Goal: Check status: Check status

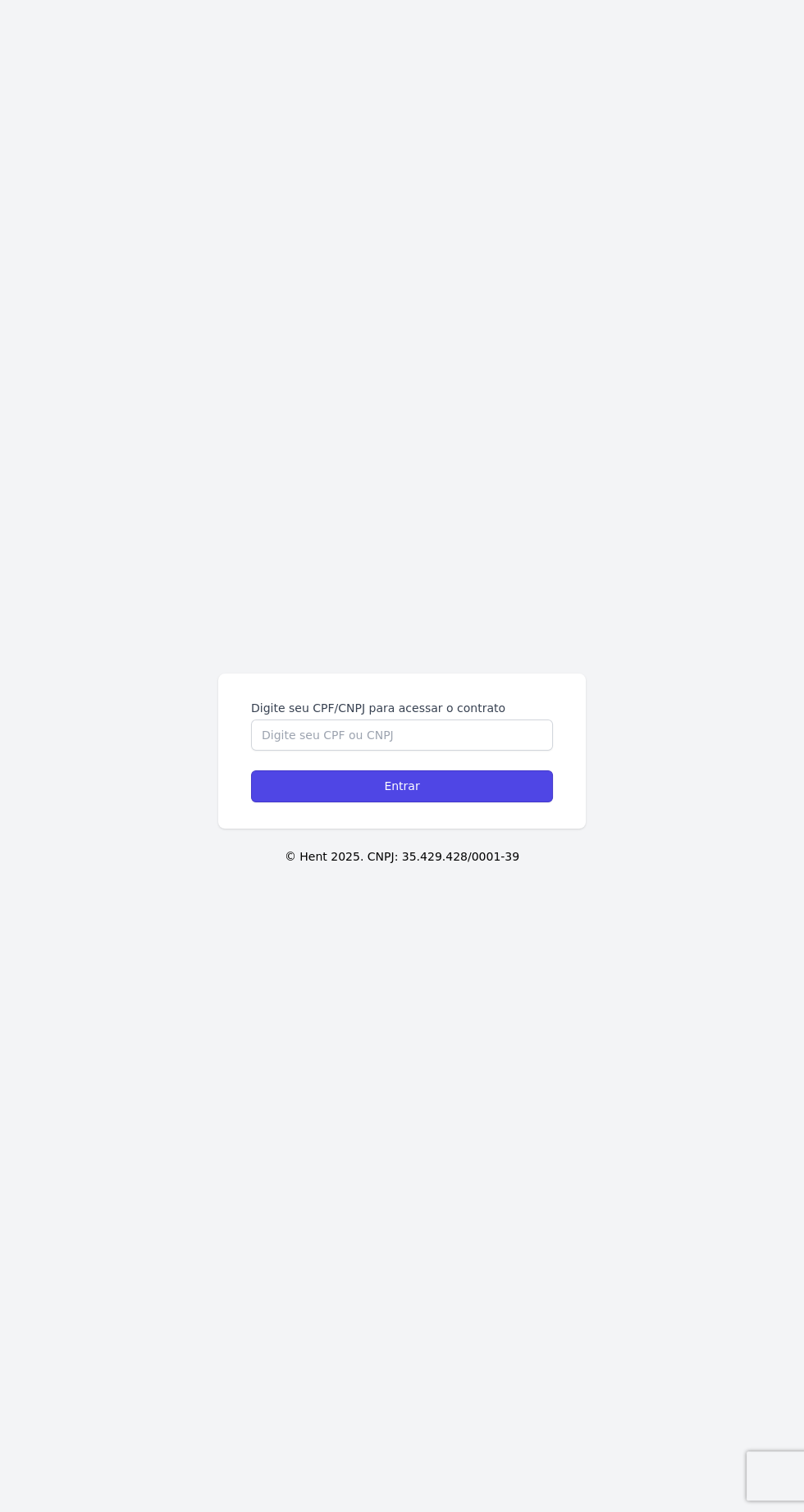
click at [357, 803] on input "Entrar" at bounding box center [402, 785] width 302 height 32
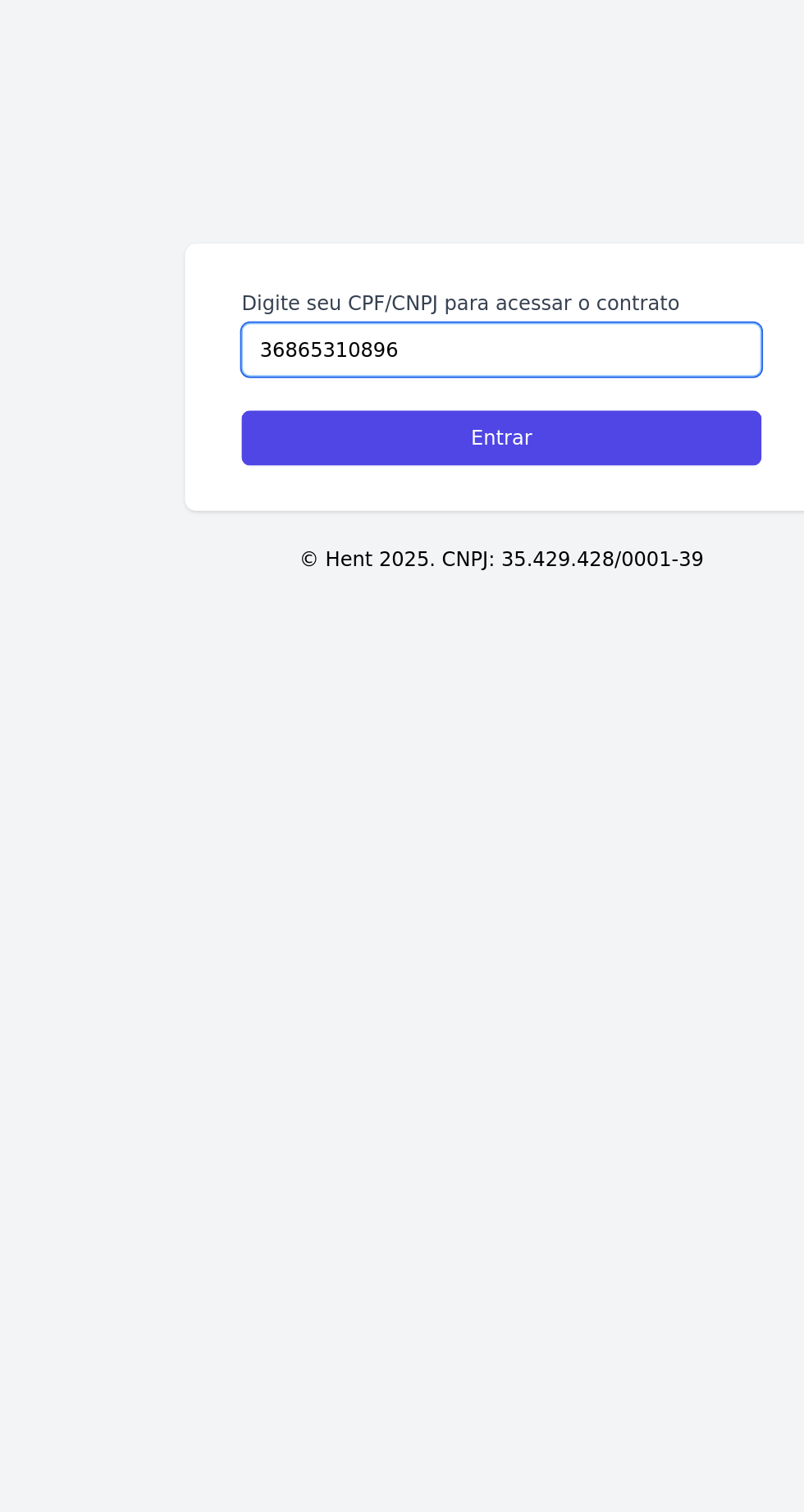
type input "36865310896"
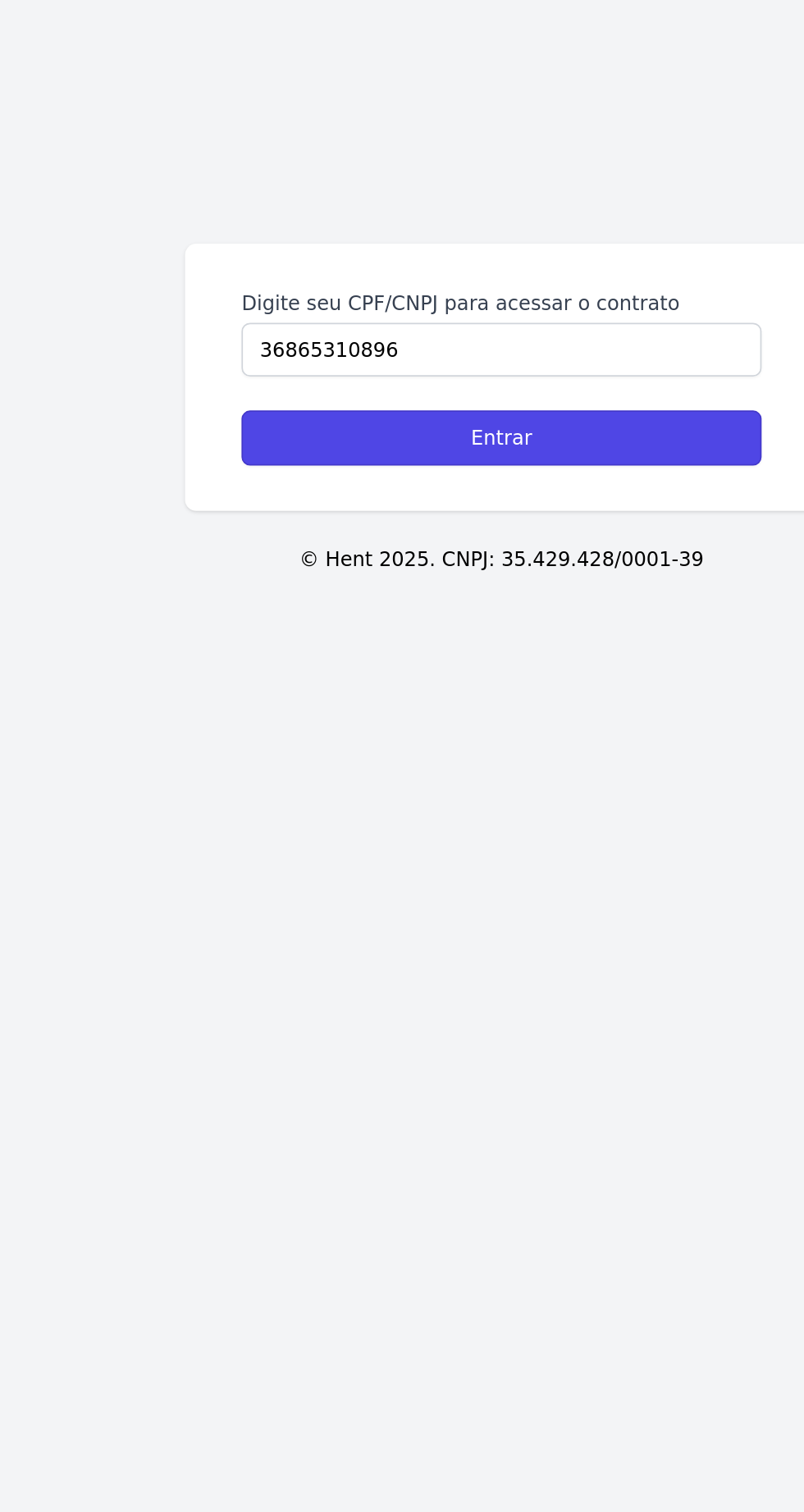
click at [295, 803] on input "Entrar" at bounding box center [402, 785] width 302 height 32
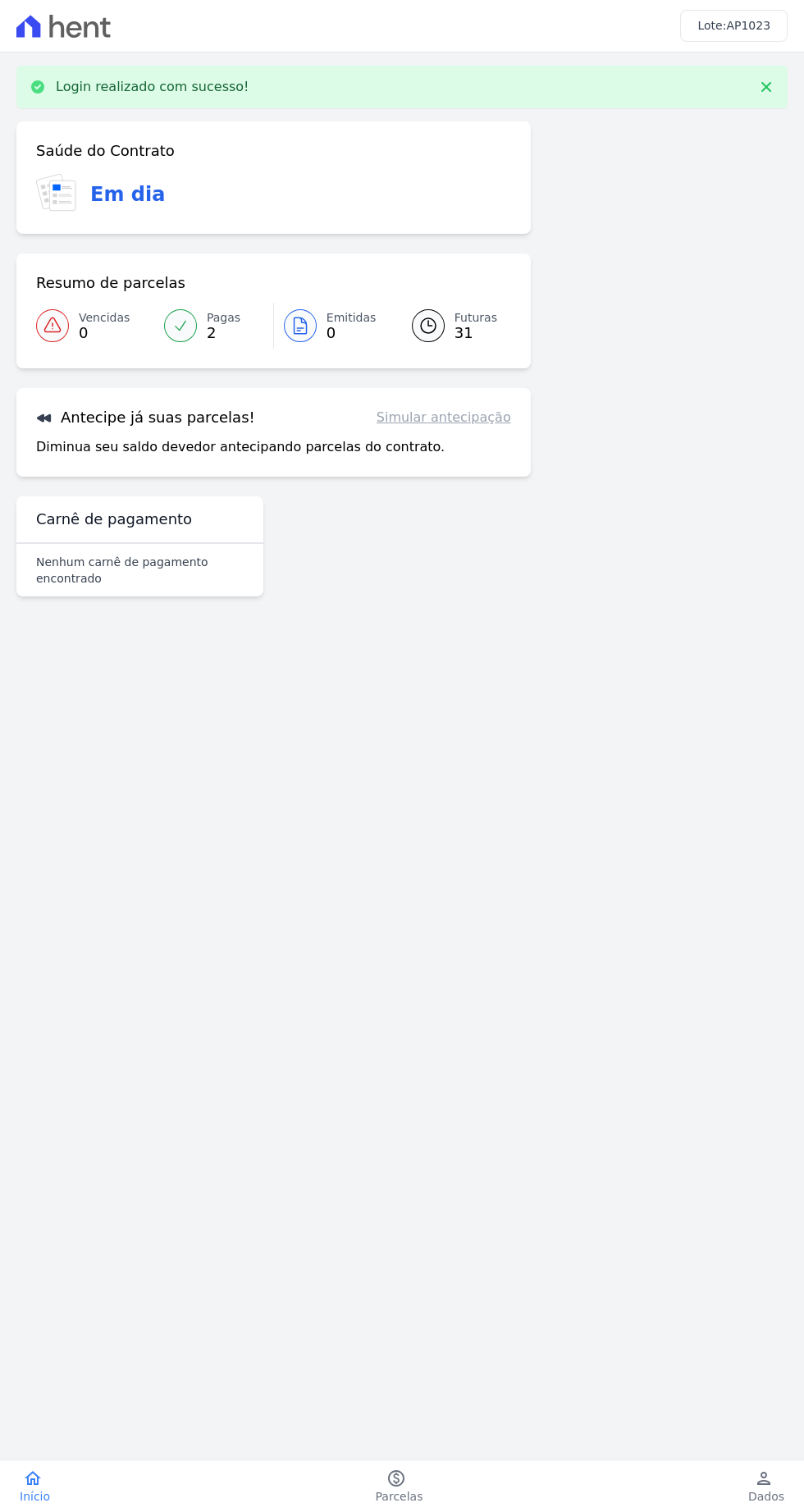
click at [211, 333] on span "2" at bounding box center [223, 332] width 34 height 13
